Goal: Task Accomplishment & Management: Manage account settings

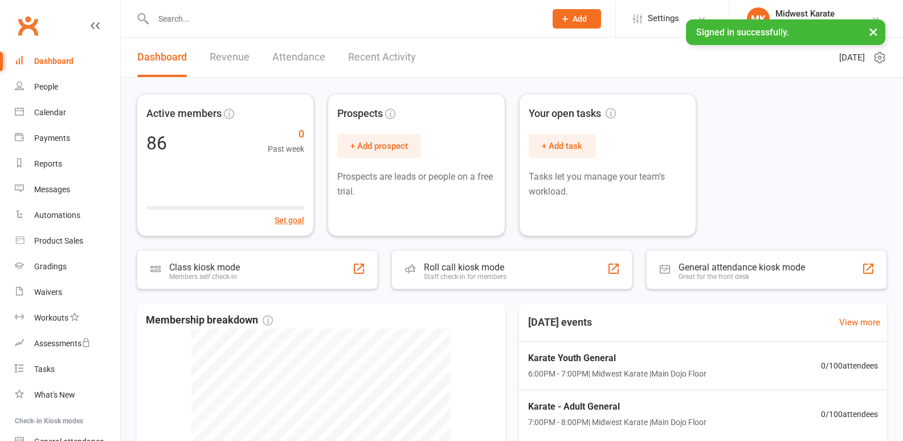
click at [173, 19] on input "text" at bounding box center [344, 19] width 388 height 16
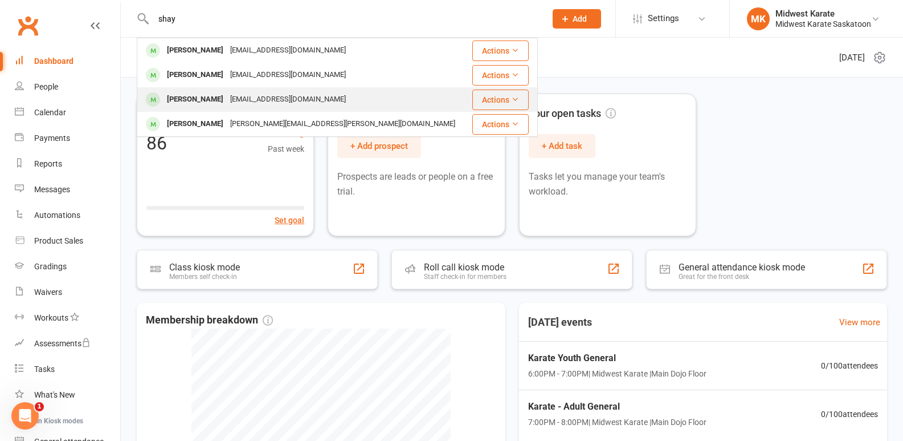
type input "shay"
click at [196, 101] on div "[PERSON_NAME]" at bounding box center [195, 99] width 63 height 17
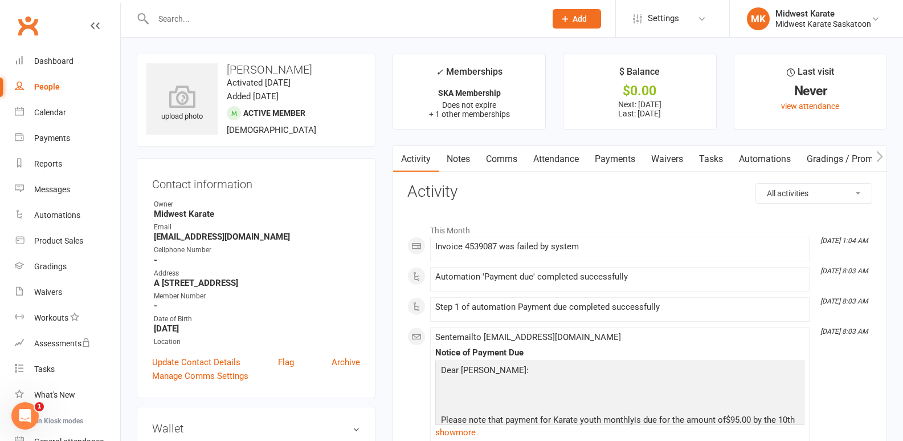
click at [624, 156] on link "Payments" at bounding box center [615, 159] width 56 height 26
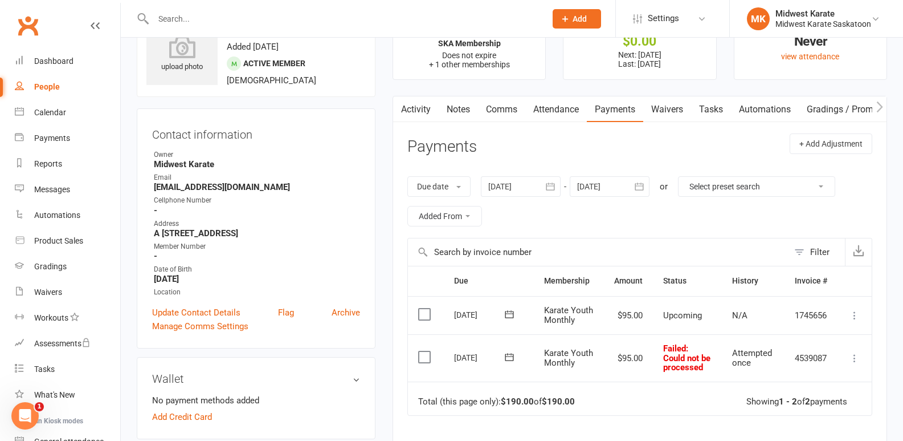
scroll to position [114, 0]
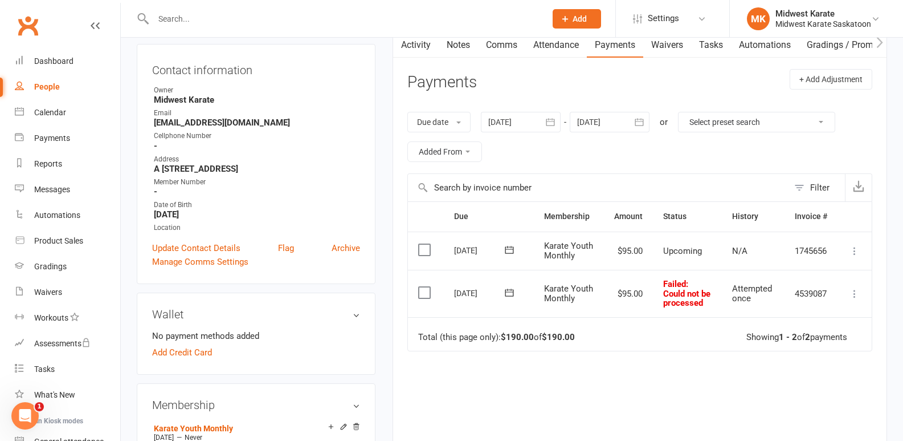
click at [424, 298] on label at bounding box center [425, 292] width 15 height 11
click at [424, 287] on input "checkbox" at bounding box center [421, 287] width 7 height 0
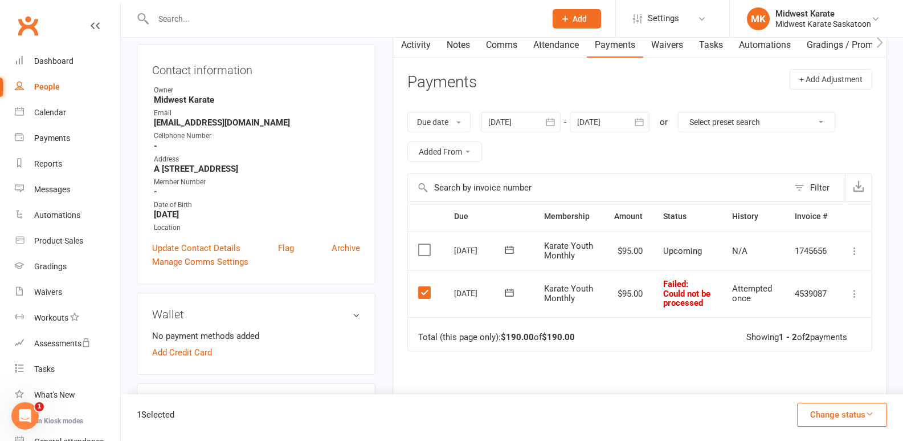
click at [821, 414] on button "Change status" at bounding box center [842, 414] width 90 height 24
click at [800, 341] on link "Paid (POS)" at bounding box center [830, 338] width 113 height 23
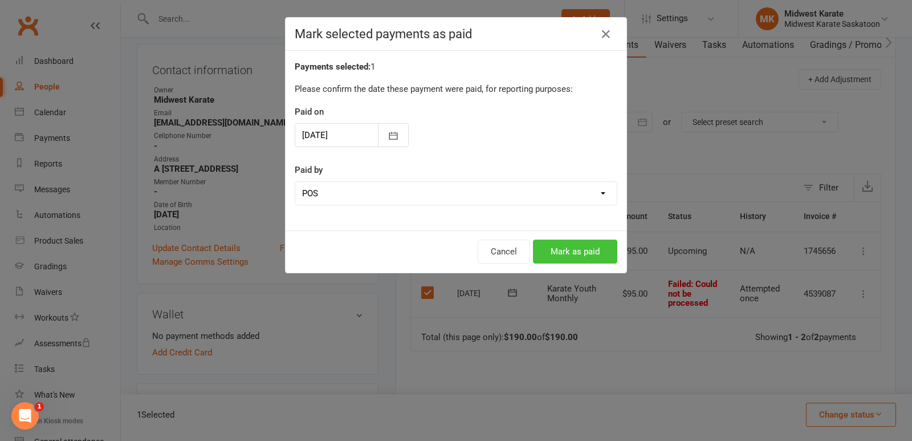
click at [568, 241] on button "Mark as paid" at bounding box center [575, 251] width 84 height 24
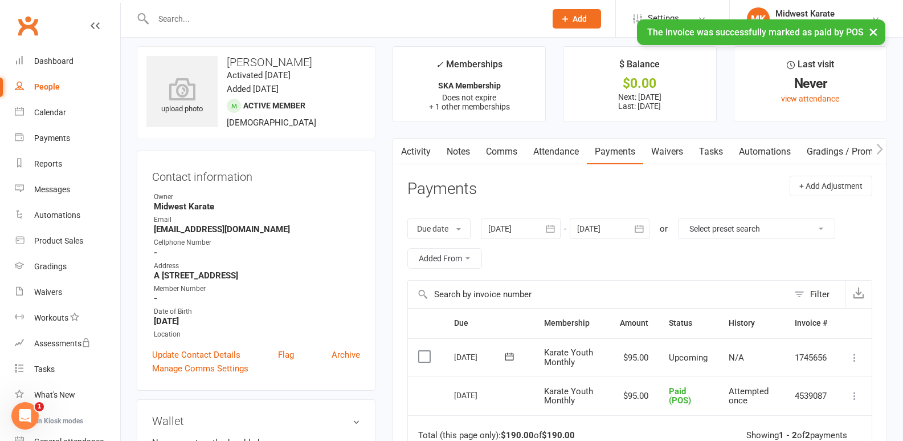
scroll to position [0, 0]
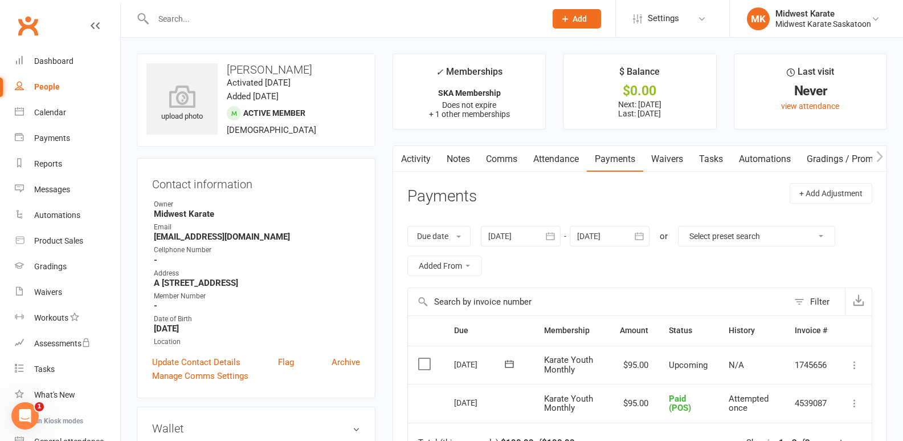
click at [204, 15] on input "text" at bounding box center [344, 19] width 388 height 16
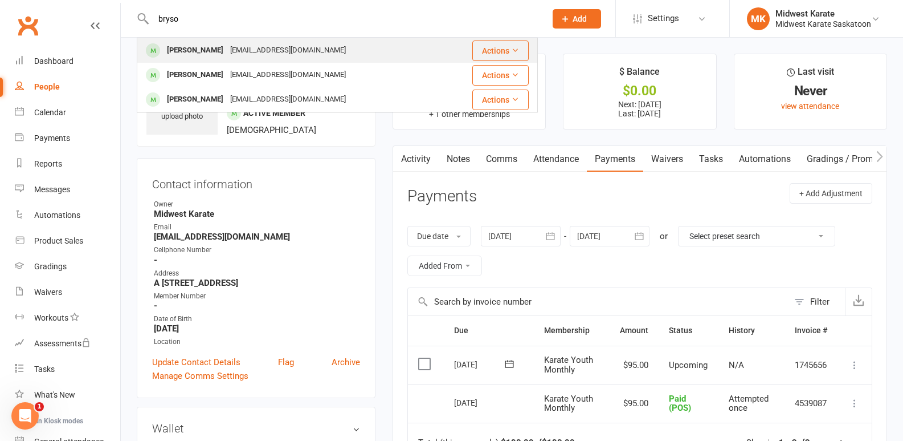
type input "bryso"
click at [203, 45] on div "[PERSON_NAME]" at bounding box center [195, 50] width 63 height 17
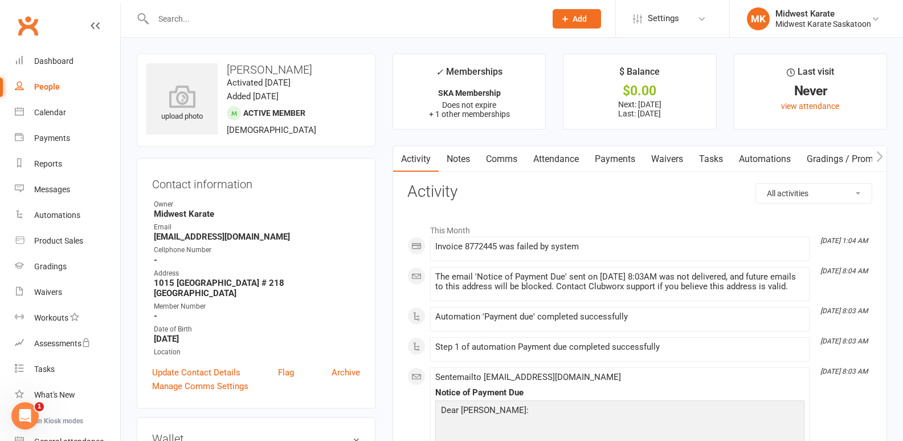
click at [624, 153] on link "Payments" at bounding box center [615, 159] width 56 height 26
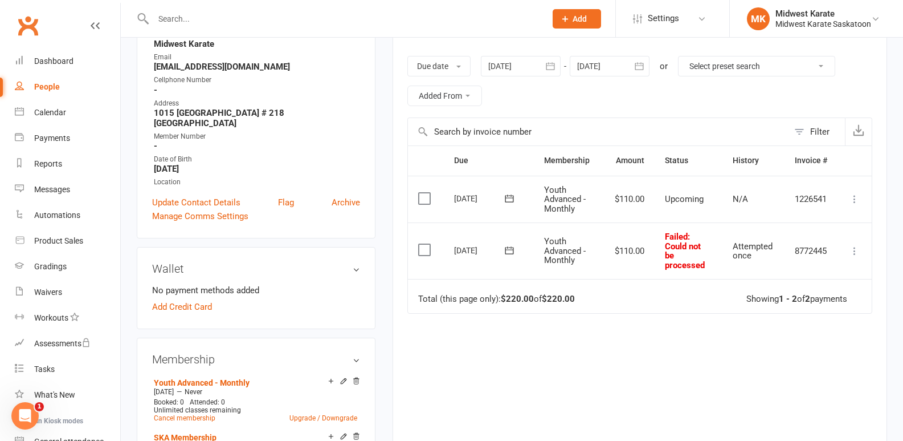
scroll to position [171, 0]
click at [422, 252] on label at bounding box center [425, 248] width 15 height 11
click at [422, 243] on input "checkbox" at bounding box center [421, 243] width 7 height 0
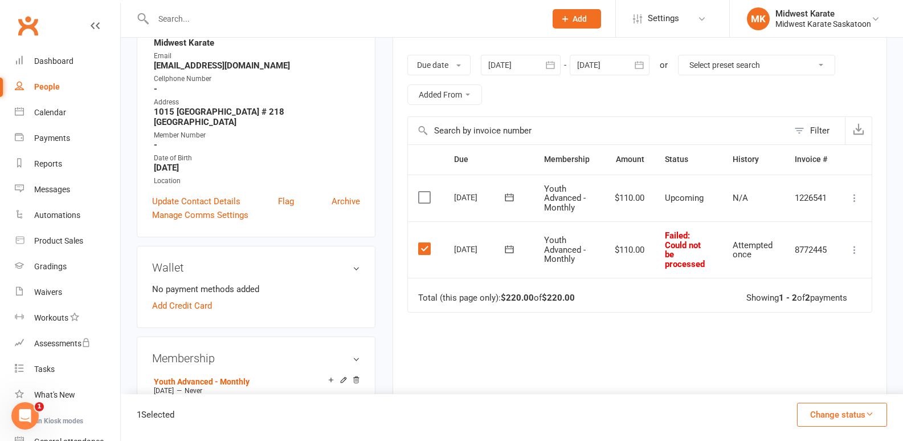
click at [829, 416] on button "Change status" at bounding box center [842, 414] width 90 height 24
click at [814, 318] on link "Paid (Cash)" at bounding box center [830, 315] width 113 height 23
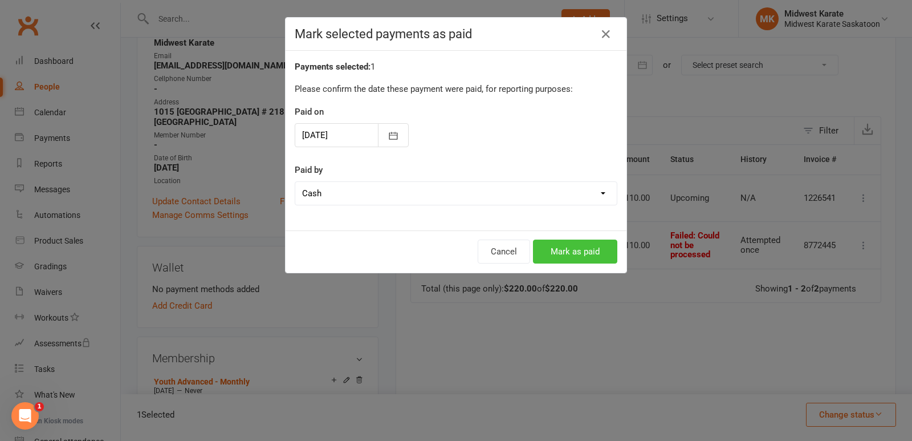
click at [567, 254] on button "Mark as paid" at bounding box center [575, 251] width 84 height 24
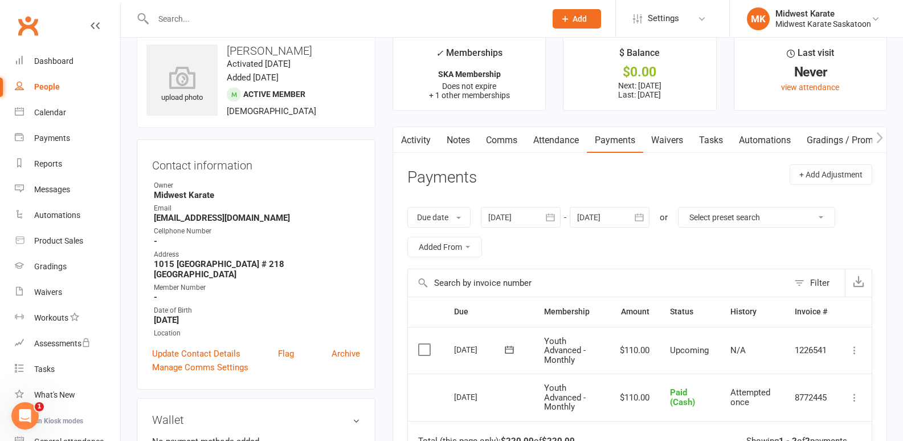
scroll to position [0, 0]
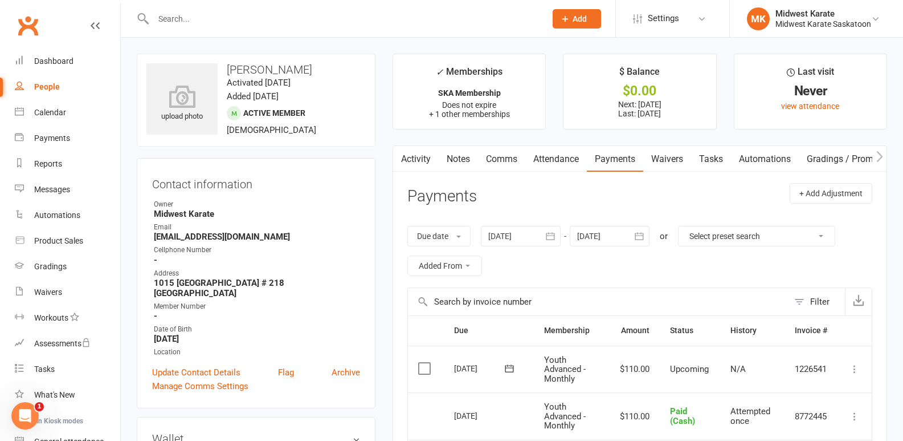
click at [182, 13] on input "text" at bounding box center [344, 19] width 388 height 16
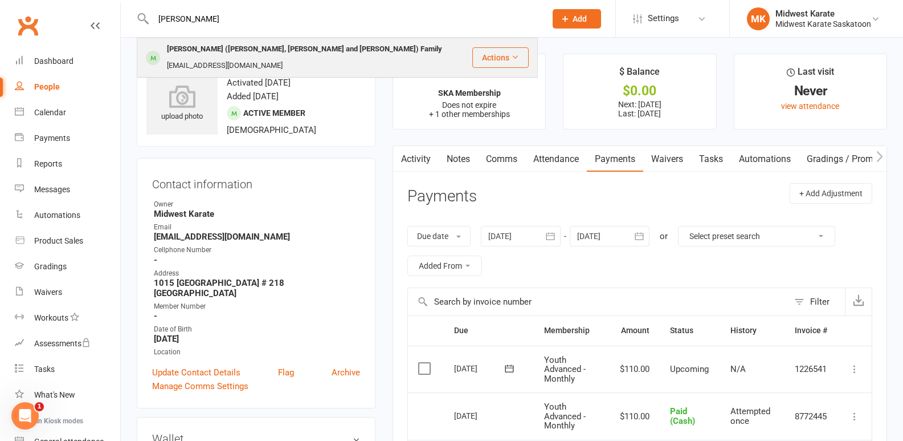
type input "[PERSON_NAME]"
click at [200, 52] on div "[PERSON_NAME] ([PERSON_NAME], [PERSON_NAME] and [PERSON_NAME]) Family" at bounding box center [305, 49] width 282 height 17
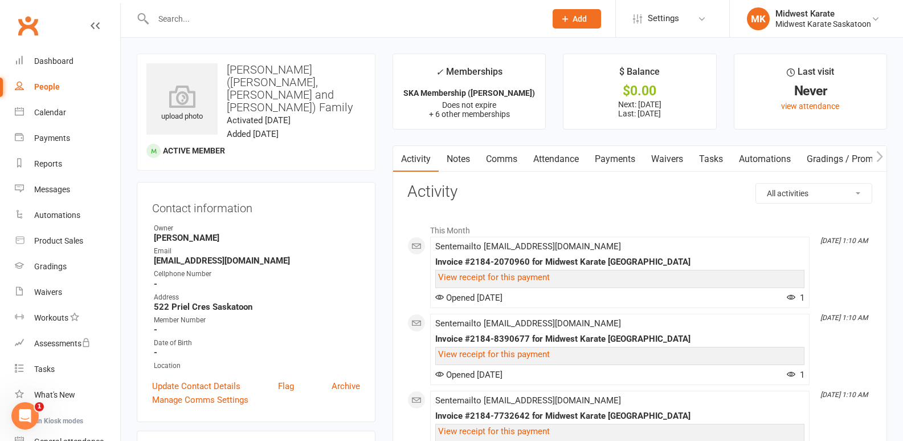
click at [624, 157] on link "Payments" at bounding box center [615, 159] width 56 height 26
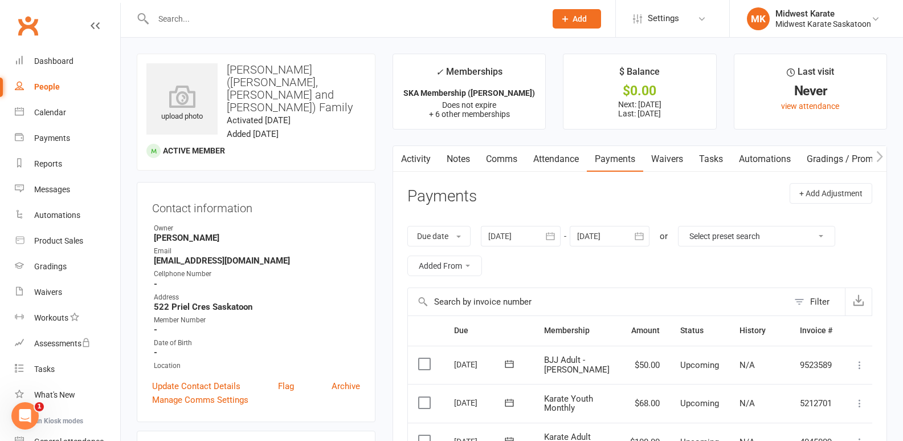
scroll to position [228, 0]
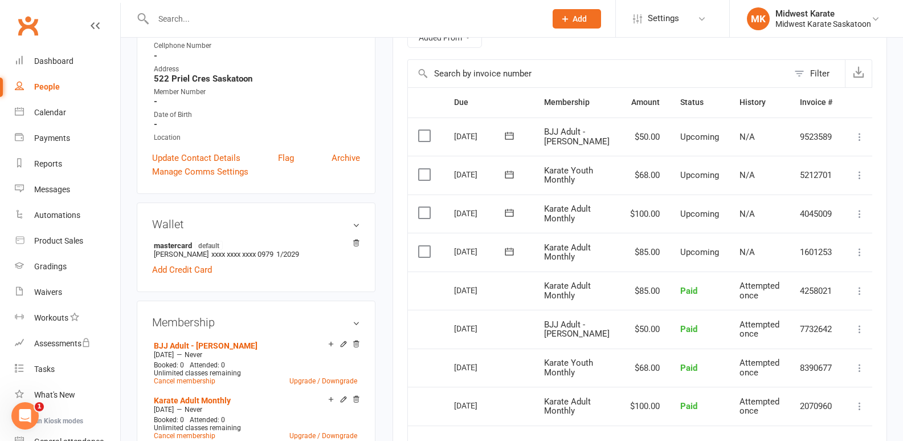
click at [218, 17] on input "text" at bounding box center [344, 19] width 388 height 16
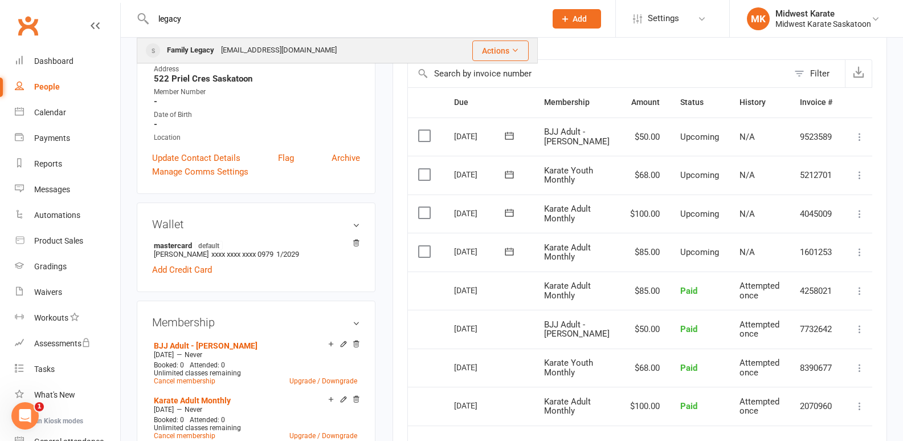
type input "legacy"
click at [230, 51] on div "[EMAIL_ADDRESS][DOMAIN_NAME]" at bounding box center [279, 50] width 123 height 17
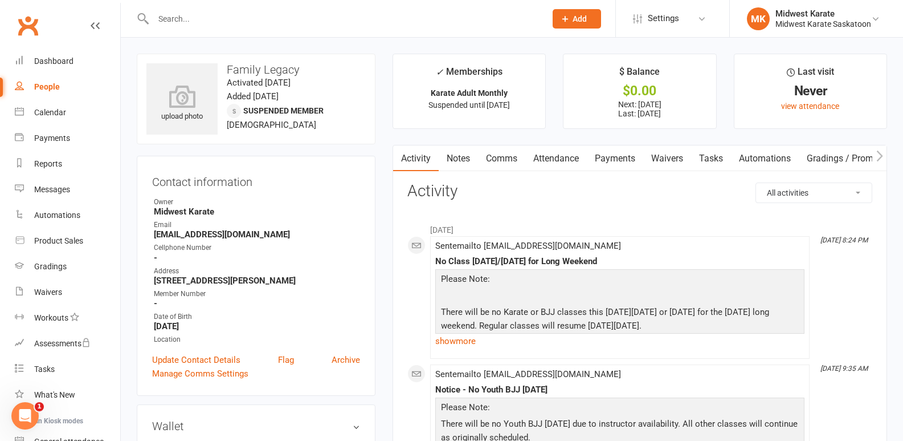
click at [622, 158] on link "Payments" at bounding box center [615, 158] width 56 height 26
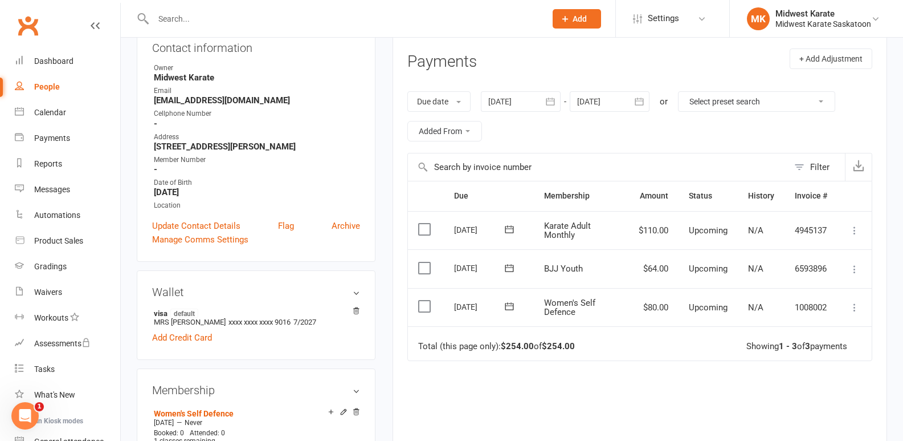
scroll to position [114, 0]
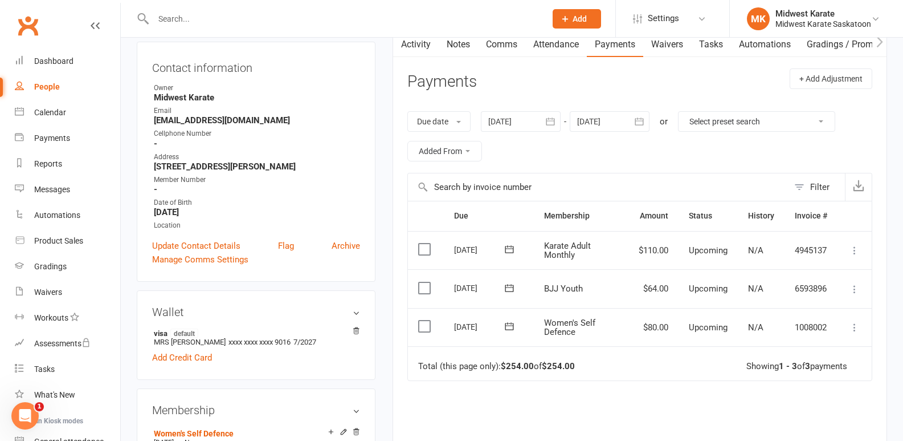
click at [522, 124] on div at bounding box center [521, 121] width 80 height 21
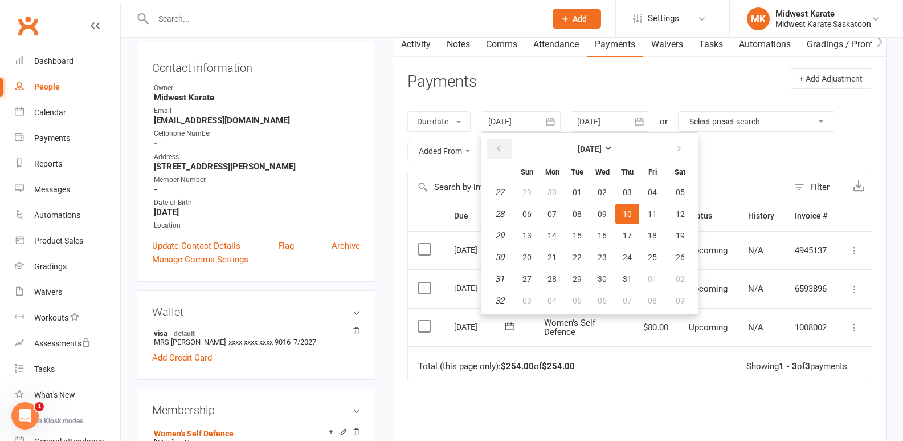
click at [499, 148] on icon "button" at bounding box center [499, 148] width 8 height 9
click at [528, 190] on span "01" at bounding box center [527, 192] width 9 height 9
type input "[DATE]"
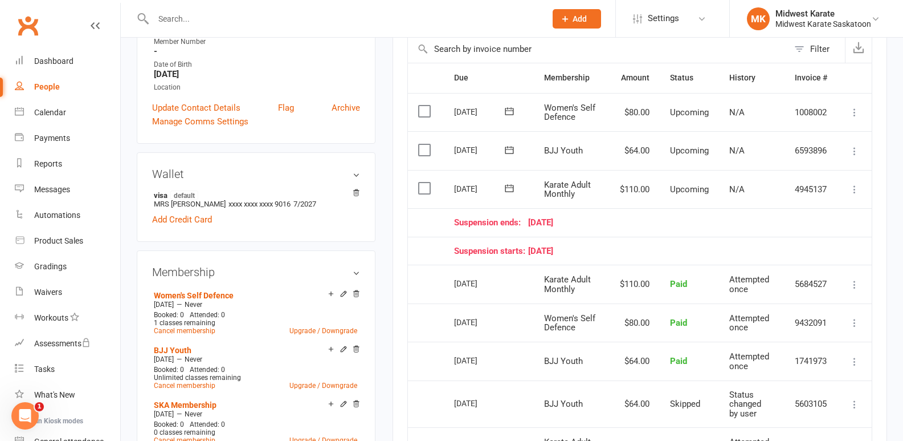
scroll to position [285, 0]
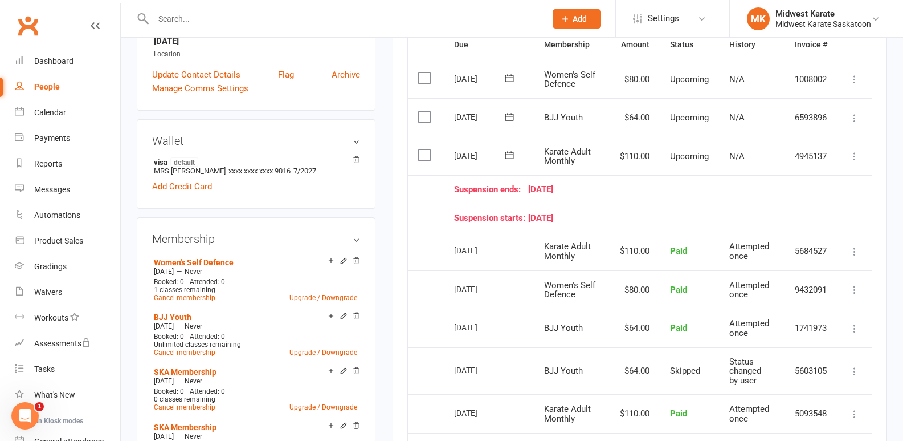
click at [187, 11] on input "text" at bounding box center [344, 19] width 388 height 16
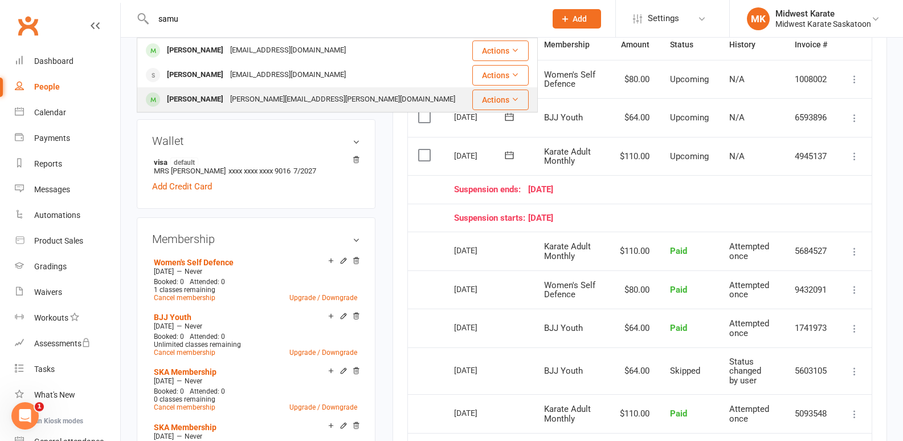
type input "samu"
click at [225, 97] on div "[PERSON_NAME]" at bounding box center [195, 99] width 63 height 17
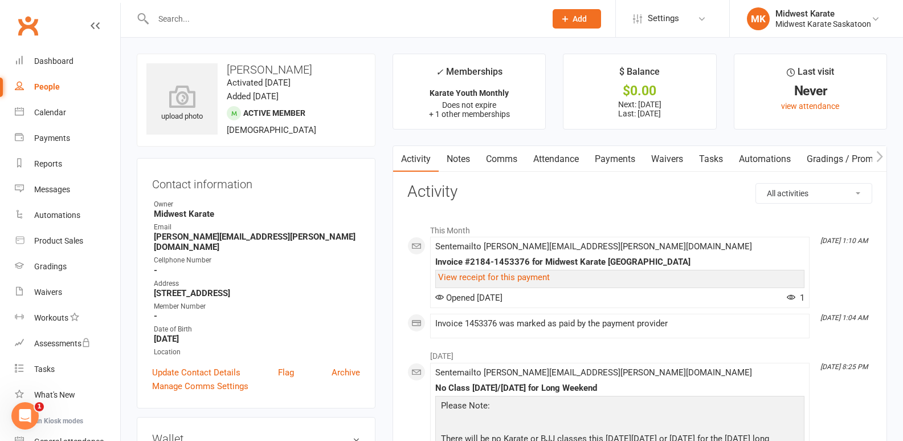
click at [622, 162] on link "Payments" at bounding box center [615, 159] width 56 height 26
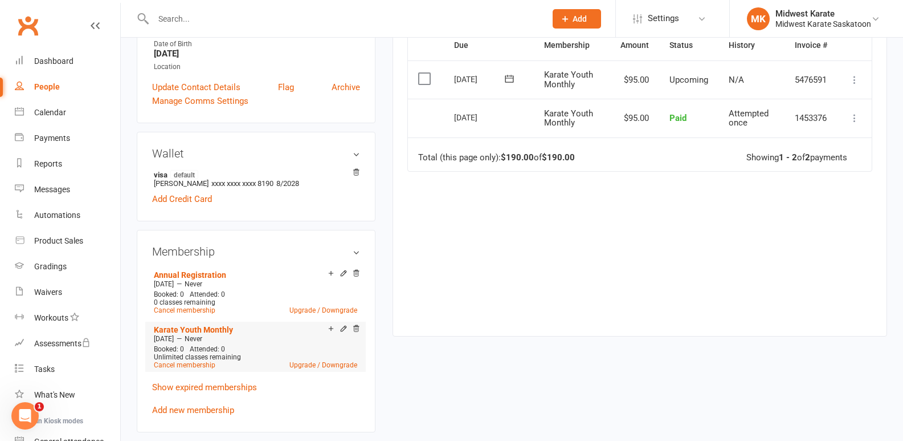
scroll to position [57, 0]
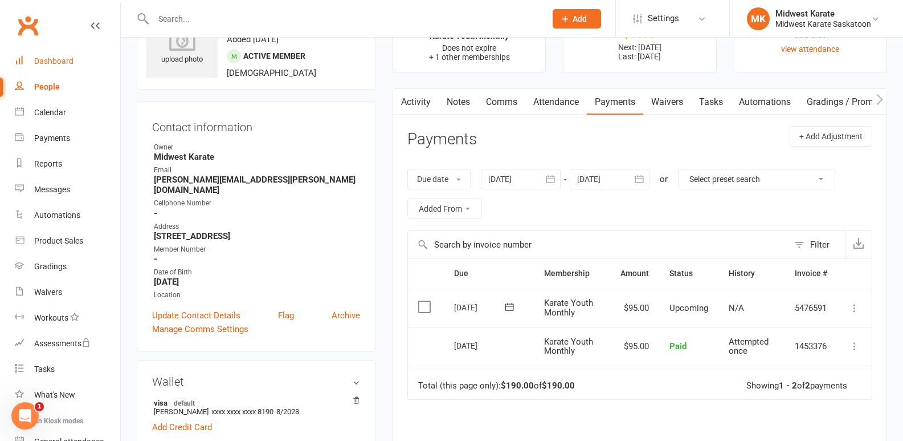
click at [41, 68] on link "Dashboard" at bounding box center [67, 61] width 105 height 26
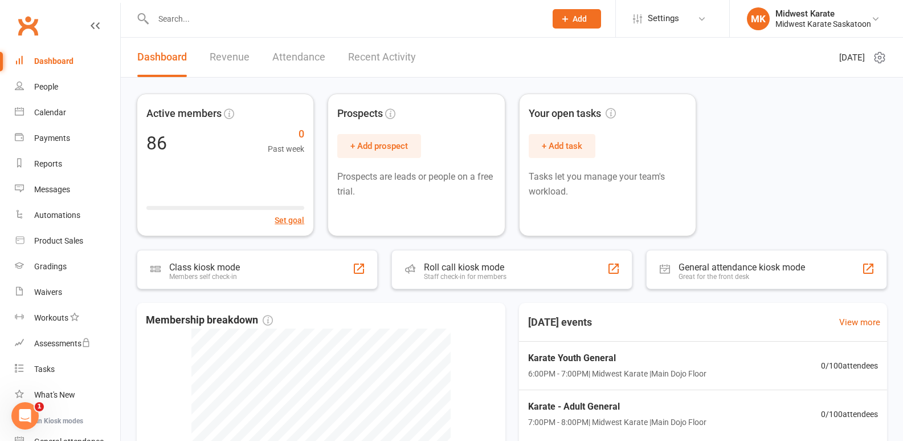
click at [193, 14] on input "text" at bounding box center [344, 19] width 388 height 16
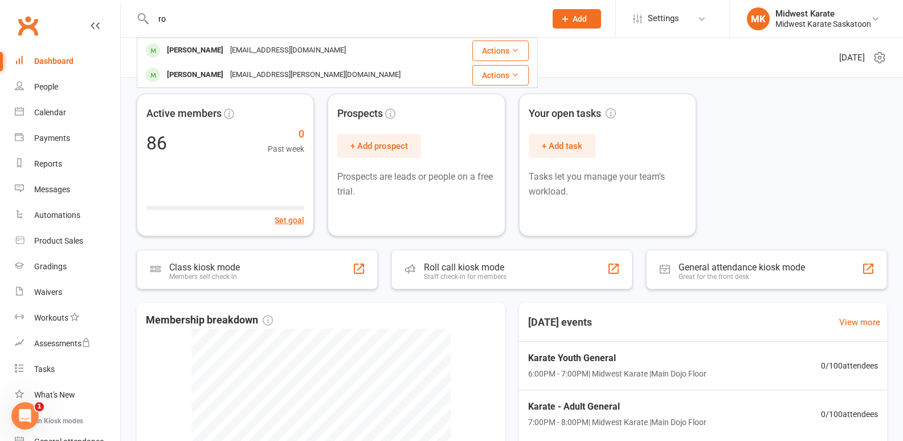
type input "r"
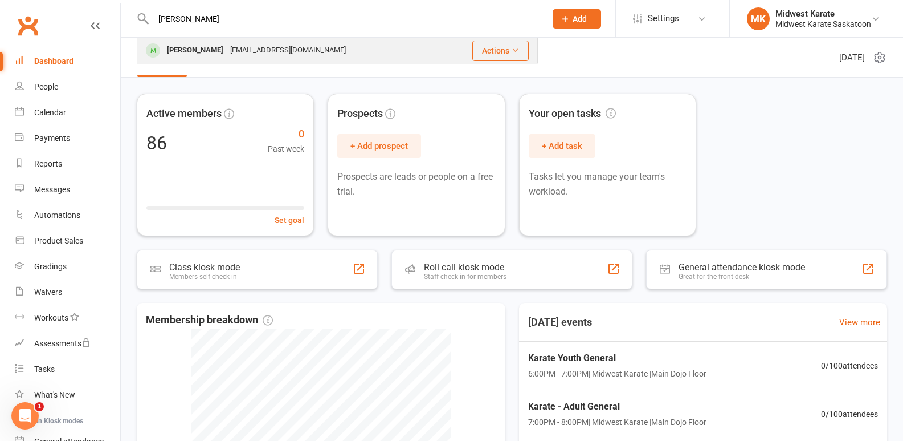
type input "[PERSON_NAME]"
click at [215, 54] on div "[PERSON_NAME]" at bounding box center [195, 50] width 63 height 17
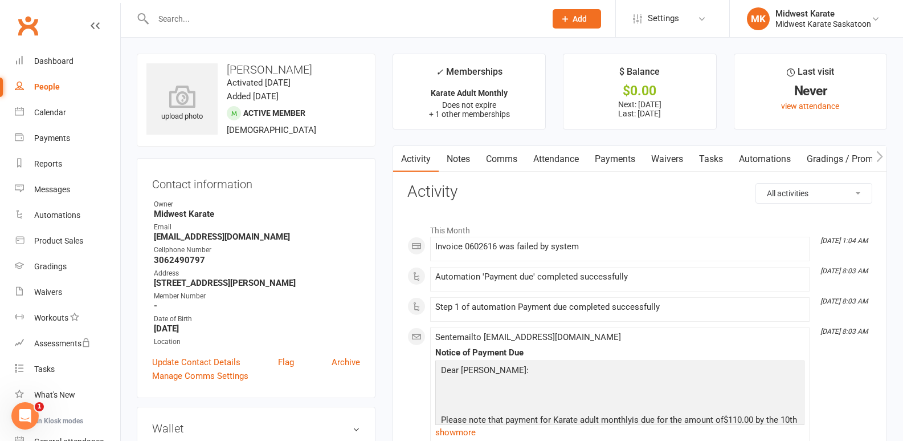
click at [616, 161] on link "Payments" at bounding box center [615, 159] width 56 height 26
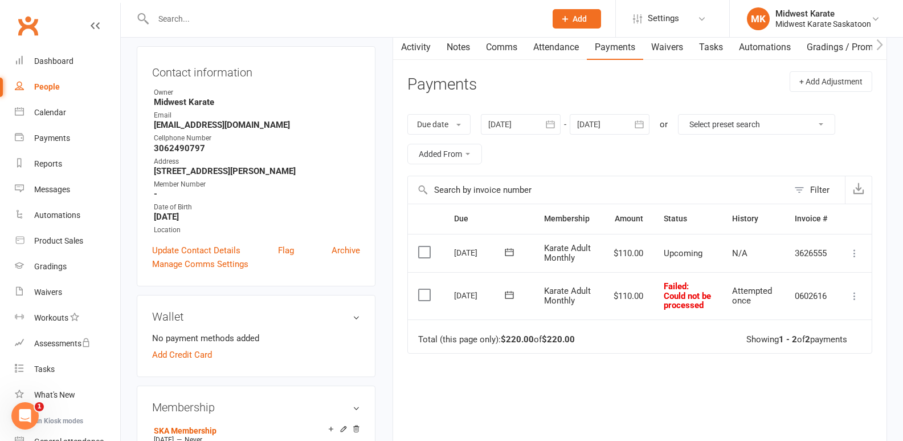
scroll to position [114, 0]
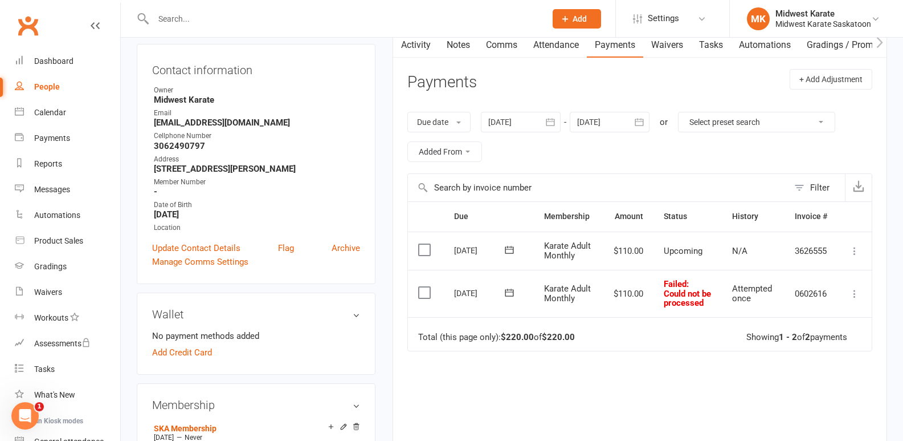
click at [428, 298] on label at bounding box center [425, 292] width 15 height 11
click at [426, 287] on input "checkbox" at bounding box center [421, 287] width 7 height 0
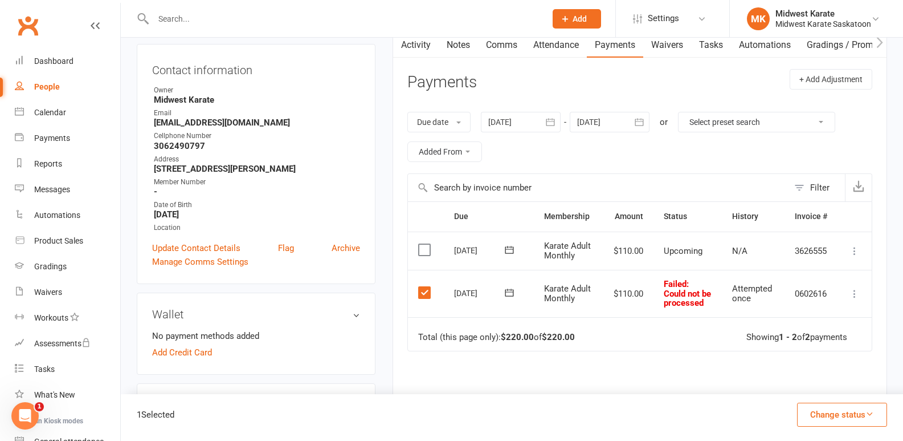
click at [825, 411] on button "Change status" at bounding box center [842, 414] width 90 height 24
click at [813, 338] on link "Paid (POS)" at bounding box center [830, 338] width 113 height 23
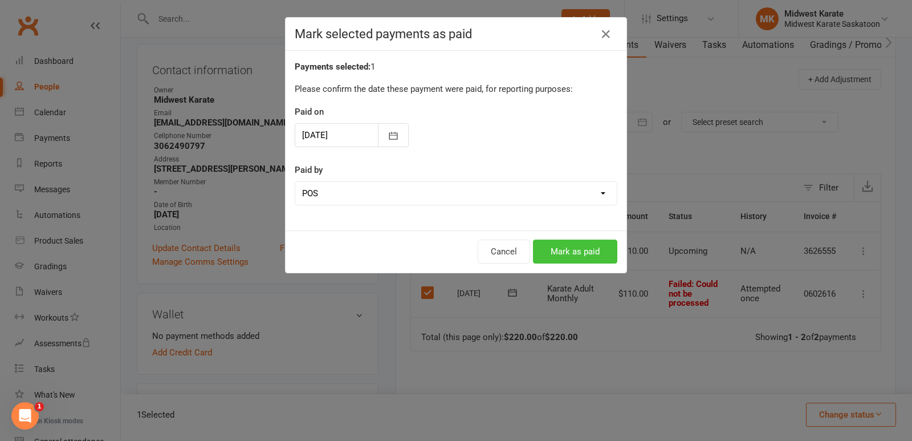
click at [589, 253] on button "Mark as paid" at bounding box center [575, 251] width 84 height 24
